Goal: Contribute content

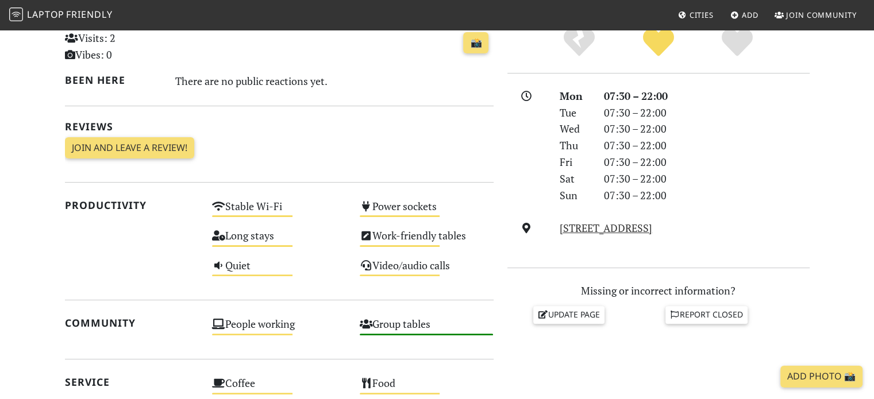
scroll to position [287, 0]
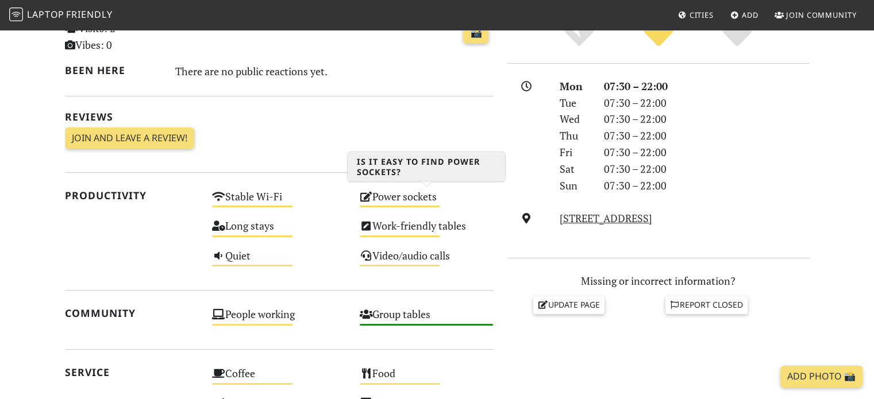
click at [382, 199] on div "Power sockets Medium" at bounding box center [427, 201] width 148 height 29
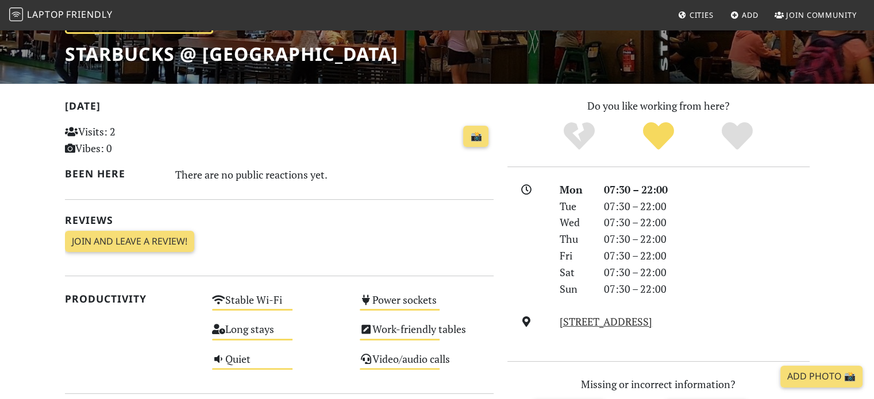
scroll to position [57, 0]
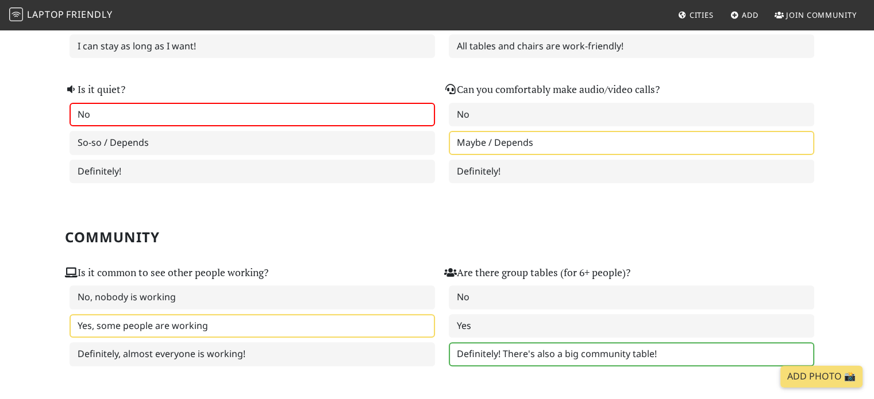
scroll to position [402, 0]
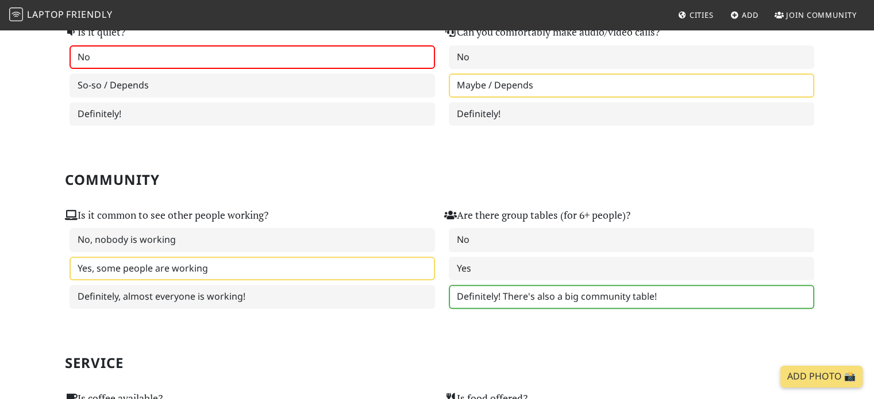
click at [252, 138] on section "Community Is it common to see other people working? No, nobody is working Yes, …" at bounding box center [437, 221] width 745 height 183
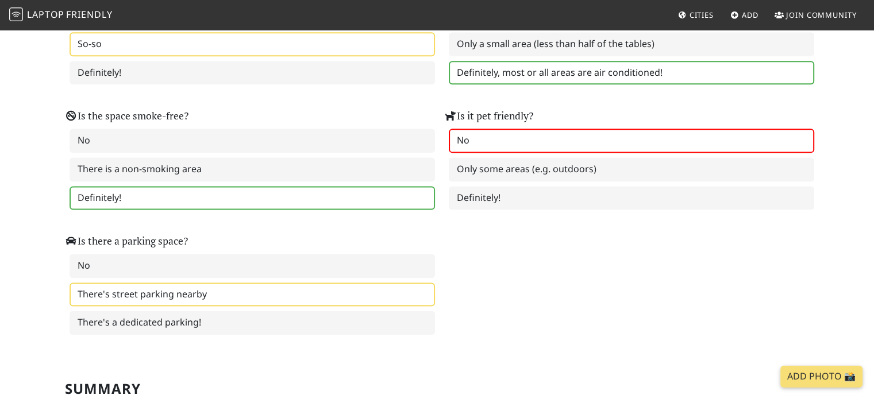
scroll to position [1724, 0]
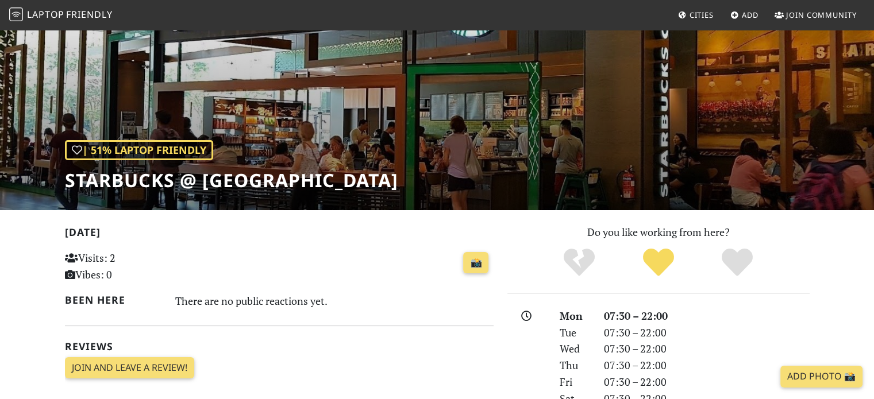
scroll to position [345, 0]
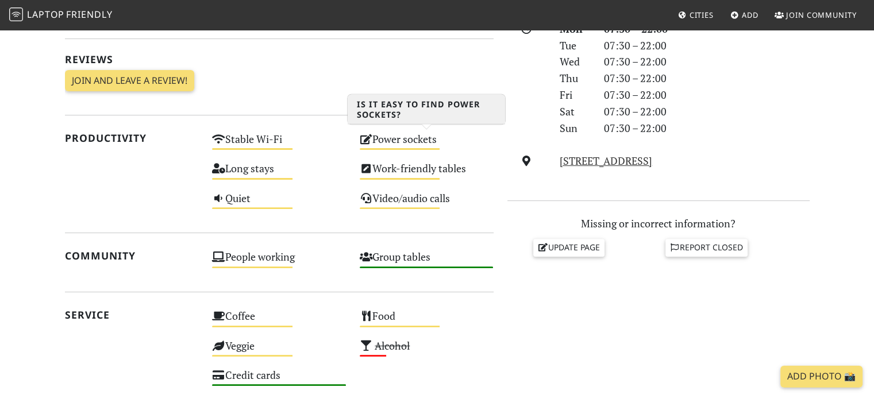
click at [390, 141] on div "Power sockets Medium" at bounding box center [427, 144] width 148 height 29
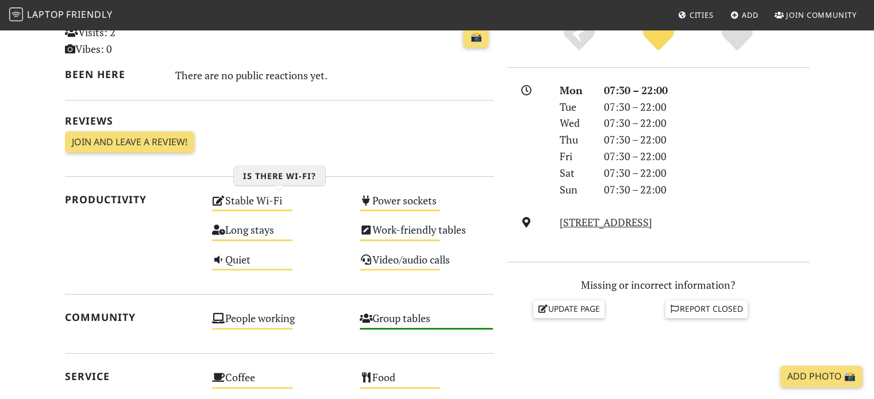
scroll to position [168, 0]
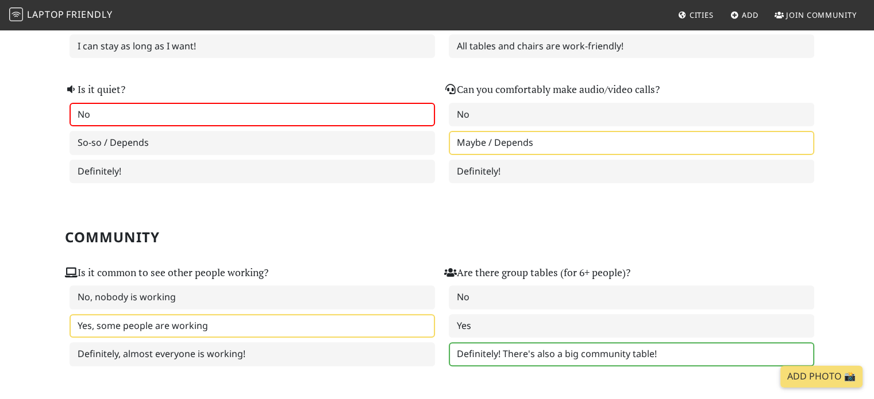
scroll to position [57, 0]
